Goal: Information Seeking & Learning: Learn about a topic

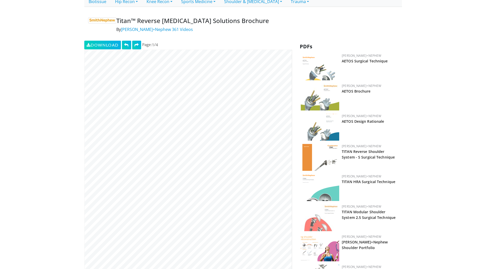
scroll to position [128, 0]
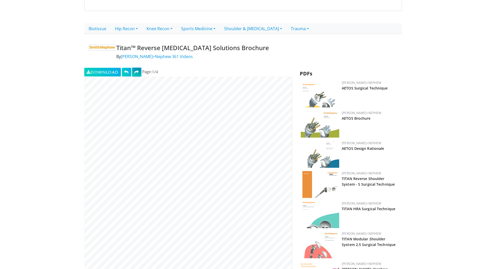
click at [136, 70] on span at bounding box center [136, 72] width 5 height 4
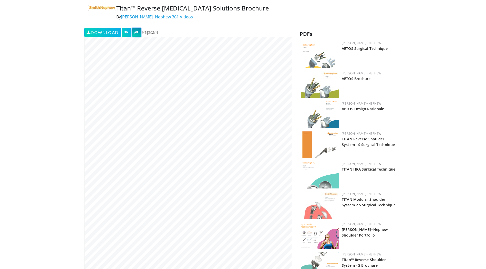
scroll to position [179, 0]
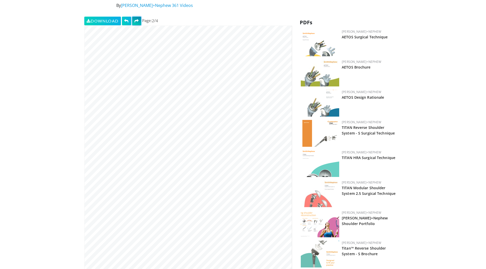
click at [138, 19] on span at bounding box center [136, 21] width 5 height 4
click at [139, 19] on span at bounding box center [136, 21] width 5 height 4
click at [129, 19] on span at bounding box center [126, 21] width 5 height 4
click at [130, 17] on button at bounding box center [126, 21] width 9 height 9
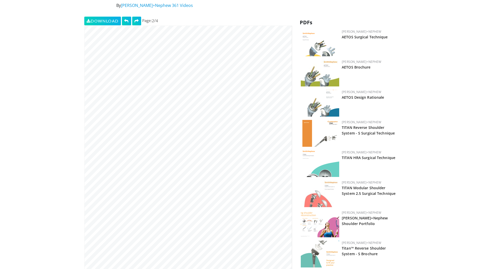
click at [316, 133] on img at bounding box center [319, 133] width 38 height 27
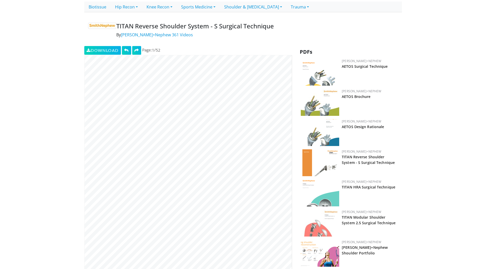
scroll to position [154, 0]
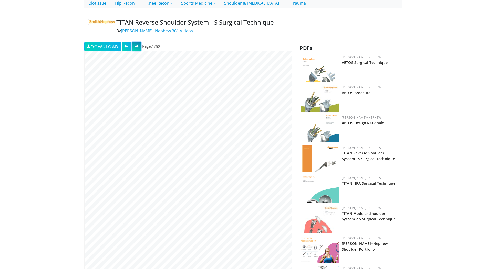
click at [138, 45] on span at bounding box center [136, 47] width 5 height 4
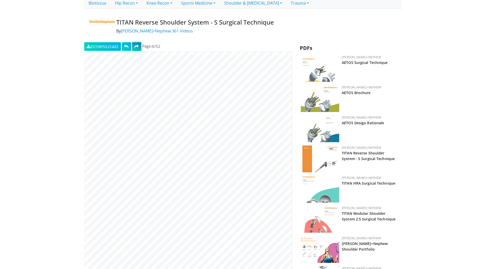
click at [138, 45] on span at bounding box center [136, 47] width 5 height 4
click at [139, 45] on span at bounding box center [136, 47] width 5 height 4
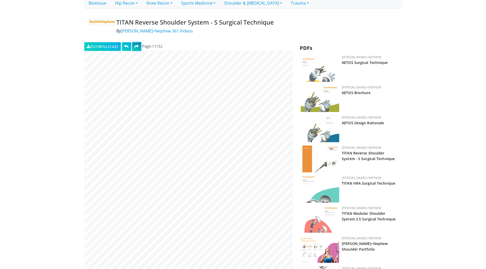
click at [139, 45] on span at bounding box center [136, 47] width 5 height 4
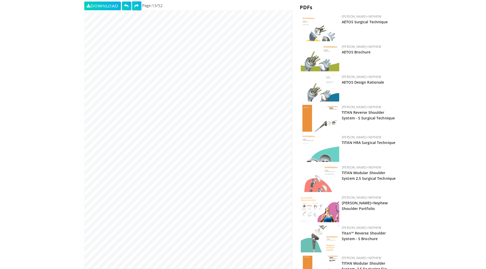
scroll to position [179, 0]
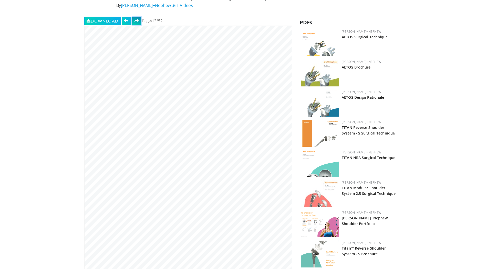
click at [137, 19] on span at bounding box center [136, 21] width 5 height 4
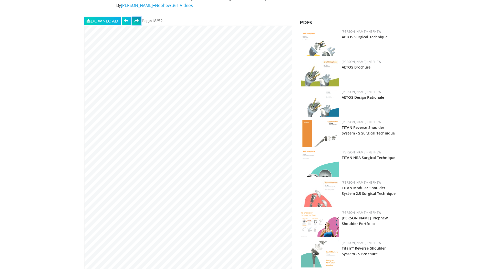
click at [137, 19] on span at bounding box center [136, 21] width 5 height 4
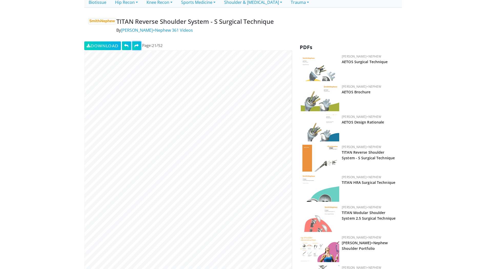
scroll to position [102, 0]
